Goal: Communication & Community: Ask a question

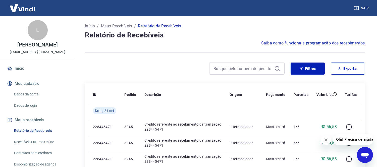
click at [364, 150] on div "Abrir janela de mensagens" at bounding box center [364, 154] width 15 height 15
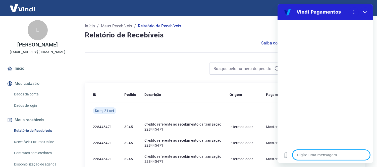
click at [309, 147] on div "Digite uma mensagem x" at bounding box center [324, 155] width 95 height 16
click at [310, 155] on textarea at bounding box center [330, 155] width 77 height 10
type textarea "b"
type textarea "x"
type textarea "bo"
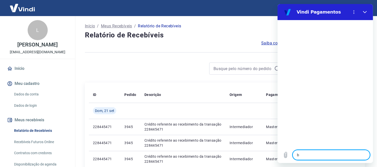
type textarea "x"
type textarea "boa"
type textarea "x"
type textarea "boa"
type textarea "x"
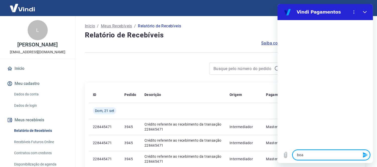
type textarea "boa m"
type textarea "x"
type textarea "boa"
type textarea "x"
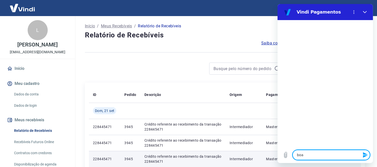
type textarea "boa n"
type textarea "x"
type textarea "boa no"
type textarea "x"
type textarea "boa noi"
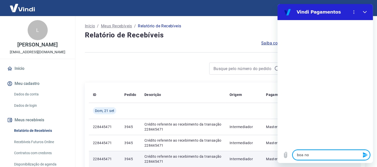
type textarea "x"
type textarea "boa noit"
type textarea "x"
type textarea "boa noite"
type textarea "x"
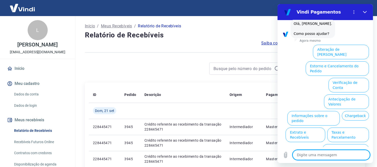
scroll to position [29, 0]
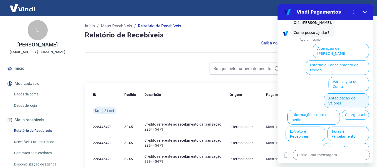
click at [340, 93] on button "Antecipação de Valores" at bounding box center [345, 100] width 45 height 15
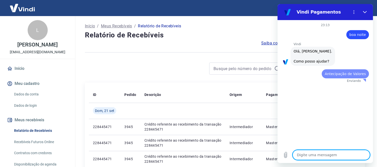
scroll to position [0, 0]
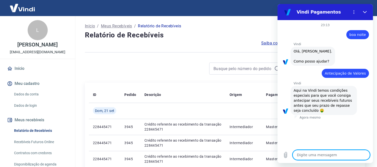
type textarea "x"
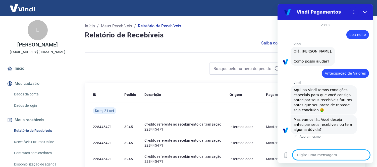
scroll to position [16, 0]
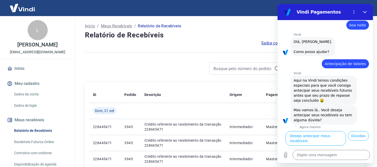
click at [315, 147] on div "Digite uma mensagem x" at bounding box center [324, 155] width 95 height 16
click at [314, 154] on textarea at bounding box center [330, 155] width 77 height 10
type textarea "f"
type textarea "x"
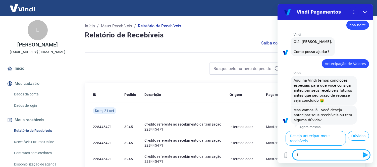
type textarea "fa"
type textarea "x"
type textarea "fal"
type textarea "x"
type textarea "fala"
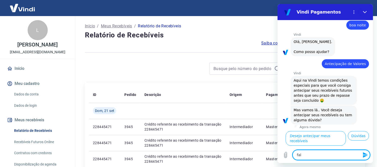
type textarea "x"
type textarea "falar"
type textarea "x"
type textarea "falar"
type textarea "x"
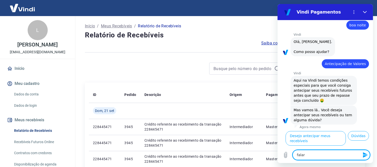
type textarea "falar c"
type textarea "x"
type textarea "falar co"
type textarea "x"
type textarea "falar com"
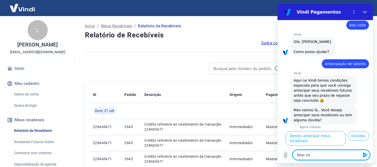
type textarea "x"
type textarea "falar com"
type textarea "x"
type textarea "falar com a"
type textarea "x"
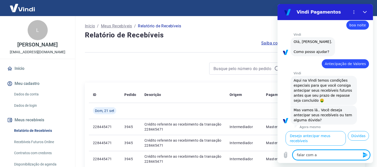
type textarea "falar com at"
type textarea "x"
type textarea "falar com ate"
type textarea "x"
type textarea "falar com aten"
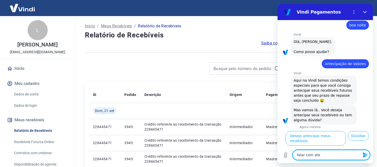
type textarea "x"
type textarea "falar com atend"
type textarea "x"
type textarea "falar com atende"
type textarea "x"
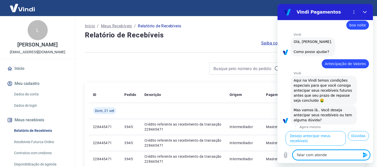
type textarea "falar com atenden"
type textarea "x"
type textarea "falar com atendent"
type textarea "x"
type textarea "falar com atendente"
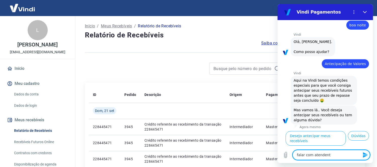
type textarea "x"
type textarea "falar com atendente"
type textarea "x"
type textarea "falar com atendente"
drag, startPoint x: 335, startPoint y: 162, endPoint x: 307, endPoint y: 154, distance: 28.9
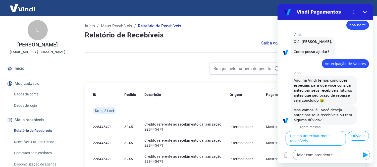
click at [307, 154] on div "Digite uma mensagem falar com atendente x" at bounding box center [324, 155] width 95 height 16
drag, startPoint x: 310, startPoint y: 148, endPoint x: 282, endPoint y: 146, distance: 27.7
click at [282, 146] on div "23:13 diz: boa noite Enviado · Agora mesmo Vindi Vindi diz: Olá, Lorena Cristin…" at bounding box center [324, 91] width 95 height 143
click at [364, 153] on icon "Enviar mensagem" at bounding box center [364, 155] width 5 height 6
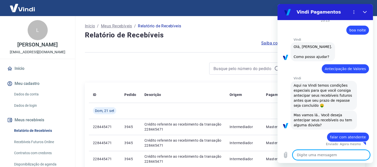
click at [321, 151] on textarea at bounding box center [330, 155] width 77 height 10
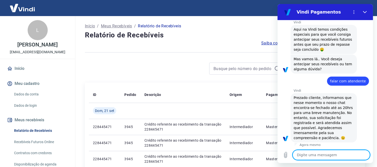
type textarea "x"
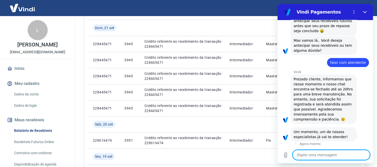
scroll to position [84, 0]
click at [330, 158] on textarea at bounding box center [330, 155] width 77 height 10
type textarea "p"
type textarea "x"
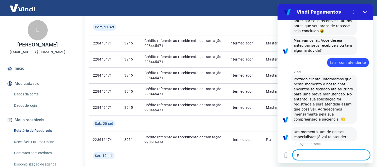
type textarea "pk"
type textarea "x"
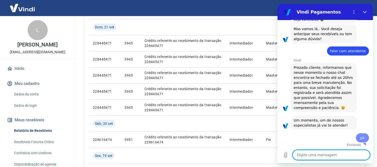
type textarea "x"
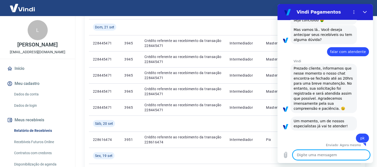
scroll to position [91, 0]
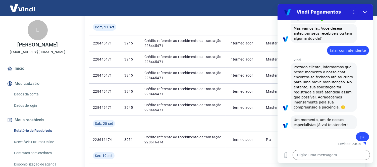
drag, startPoint x: 604, startPoint y: 168, endPoint x: 333, endPoint y: 140, distance: 272.7
click at [333, 140] on div "diz: pk" at bounding box center [322, 135] width 91 height 12
click at [325, 155] on textarea at bounding box center [330, 155] width 77 height 10
drag, startPoint x: 311, startPoint y: 121, endPoint x: 344, endPoint y: 122, distance: 32.9
click at [344, 122] on span "Um momento, um de nossos especialistas já vai te atender!" at bounding box center [323, 122] width 60 height 10
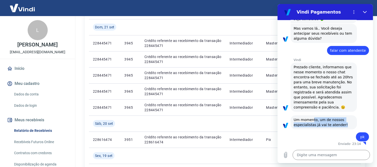
click at [338, 126] on span "Um momento, um de nossos especialistas já vai te atender!" at bounding box center [323, 122] width 60 height 10
drag, startPoint x: 340, startPoint y: 126, endPoint x: 299, endPoint y: 118, distance: 41.6
click at [300, 119] on span "Um momento, um de nossos especialistas já vai te atender!" at bounding box center [323, 122] width 60 height 10
click at [299, 118] on span "Um momento, um de nossos especialistas já vai te atender!" at bounding box center [323, 122] width 60 height 10
drag, startPoint x: 291, startPoint y: 116, endPoint x: 344, endPoint y: 127, distance: 54.0
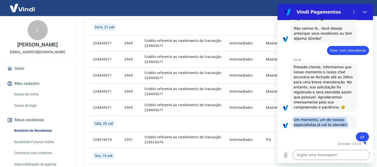
click at [344, 127] on div "diz: Um momento, um de nossos especialistas já vai te atender!" at bounding box center [326, 122] width 91 height 15
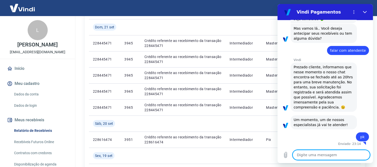
click at [313, 153] on textarea at bounding box center [330, 155] width 77 height 10
type textarea "a"
type textarea "x"
type textarea "ag"
type textarea "x"
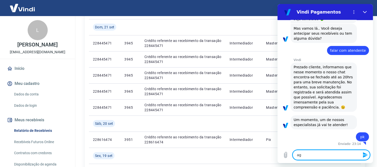
type textarea "agu"
type textarea "x"
type textarea "agua"
type textarea "x"
type textarea "aguar"
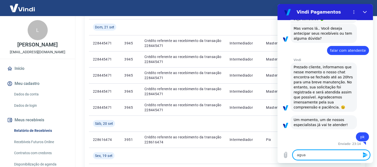
type textarea "x"
type textarea "aguard"
type textarea "x"
type textarea "aguarda"
type textarea "x"
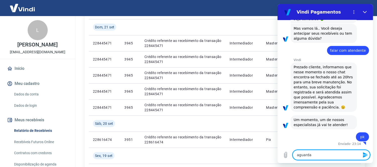
type textarea "aguardan"
type textarea "x"
type textarea "aguardand"
type textarea "x"
type textarea "aguardando"
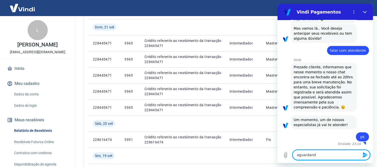
type textarea "x"
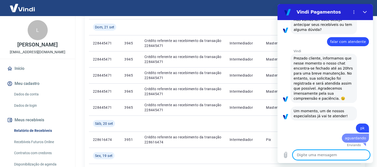
type textarea "x"
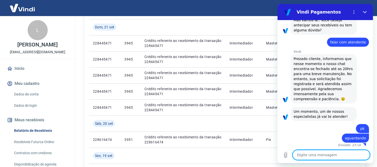
scroll to position [101, 0]
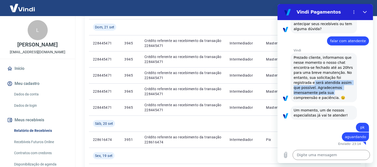
drag, startPoint x: 312, startPoint y: 81, endPoint x: 339, endPoint y: 92, distance: 29.0
click at [339, 92] on span "Prezado cliente, informamos que nesse momento o nosso chat encontra-se fechado …" at bounding box center [323, 77] width 60 height 45
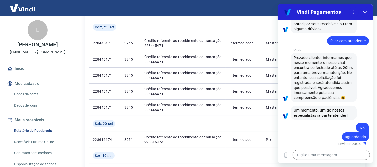
click at [320, 102] on div "Vindi diz: Prezado cliente, informamos que nesse momento o nosso chat encontra-…" at bounding box center [323, 77] width 66 height 49
click at [328, 152] on textarea at bounding box center [330, 155] width 77 height 10
click at [320, 159] on textarea at bounding box center [330, 155] width 77 height 10
click at [319, 152] on textarea at bounding box center [330, 155] width 77 height 10
type textarea "?"
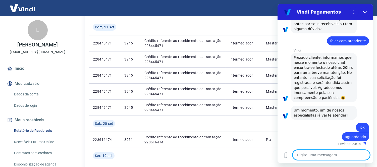
type textarea "x"
type textarea "??"
type textarea "x"
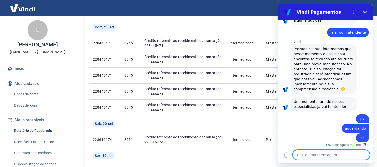
scroll to position [110, 0]
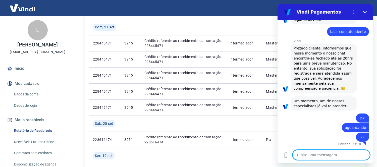
click at [324, 159] on textarea at bounding box center [330, 155] width 77 height 10
click at [324, 157] on textarea at bounding box center [330, 155] width 77 height 10
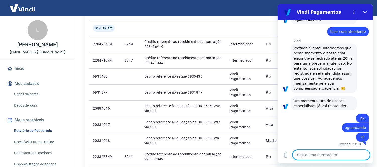
scroll to position [279, 0]
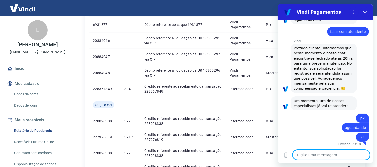
drag, startPoint x: 330, startPoint y: 155, endPoint x: 281, endPoint y: 116, distance: 62.5
click at [325, 151] on textarea at bounding box center [330, 155] width 77 height 10
type textarea "x"
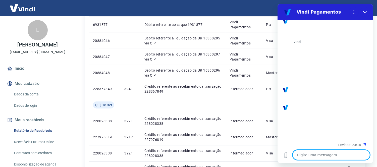
scroll to position [110, 0]
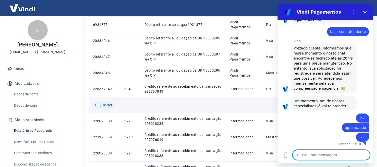
drag, startPoint x: 239, startPoint y: 104, endPoint x: 235, endPoint y: 99, distance: 6.6
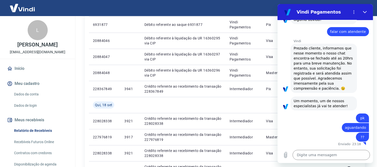
drag, startPoint x: 512, startPoint y: 103, endPoint x: 355, endPoint y: 92, distance: 157.7
click at [342, 92] on div "Vindi diz: Prezado cliente, informamos que nesse momento o nosso chat encontra-…" at bounding box center [323, 68] width 66 height 49
